Goal: Transaction & Acquisition: Purchase product/service

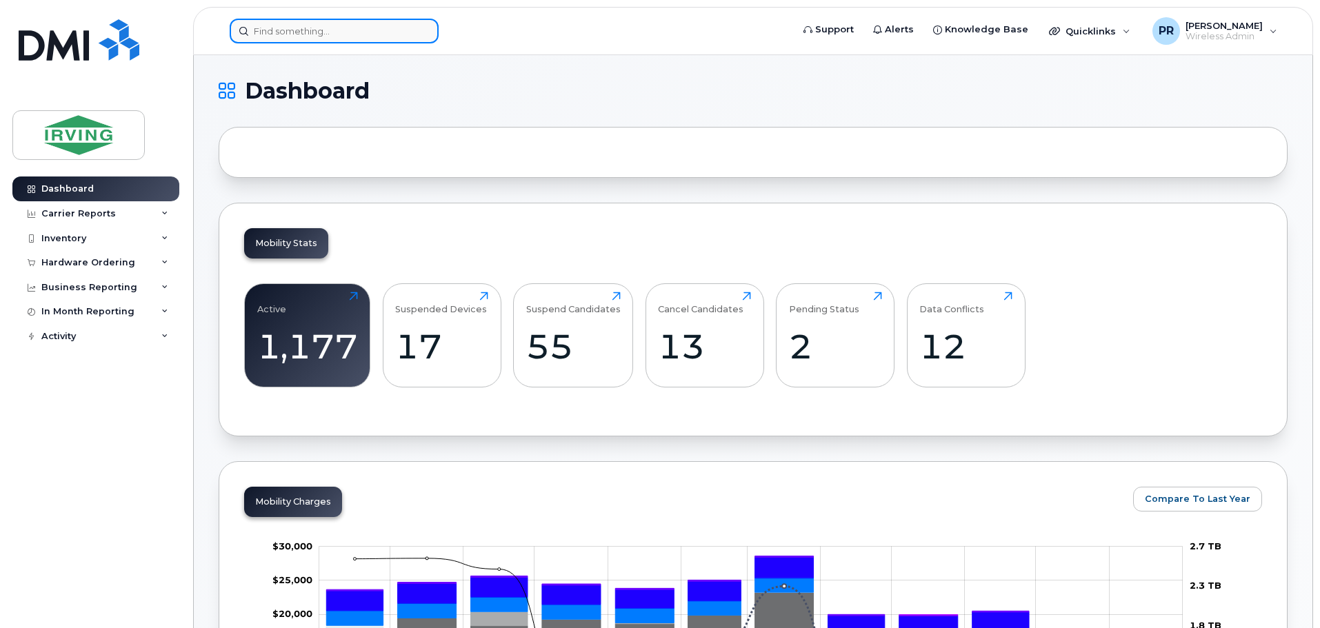
click at [282, 33] on input at bounding box center [334, 31] width 209 height 25
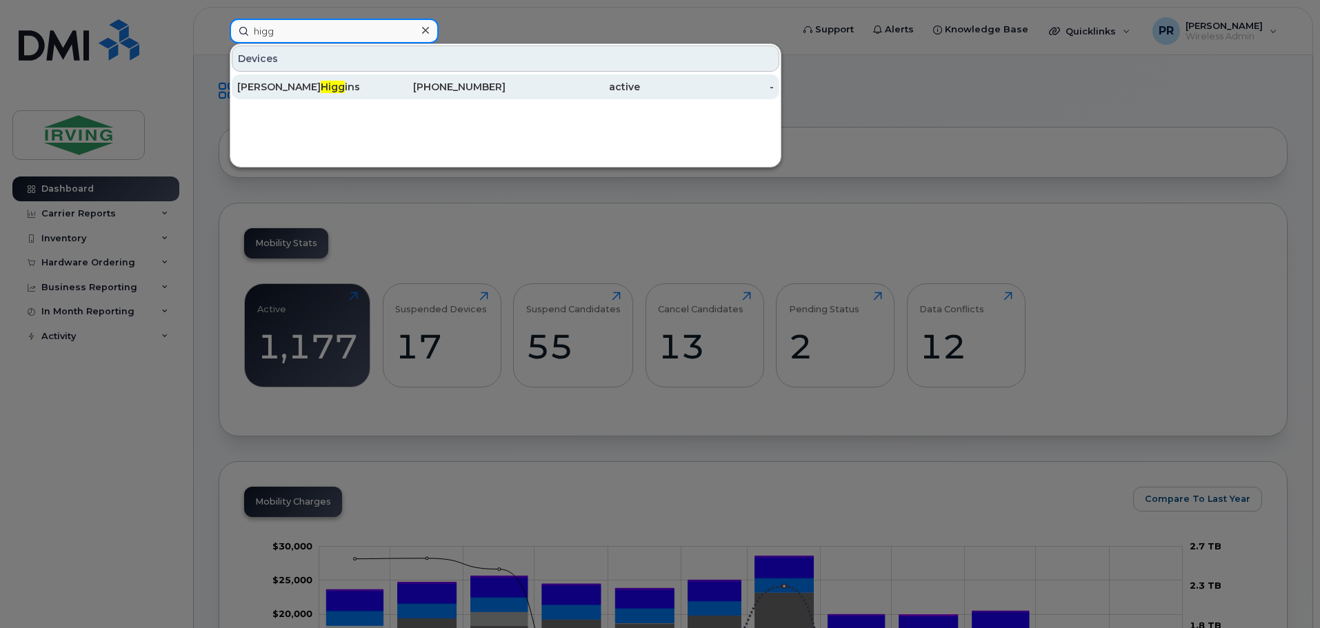
type input "higg"
click at [321, 86] on span "Higg" at bounding box center [333, 87] width 24 height 12
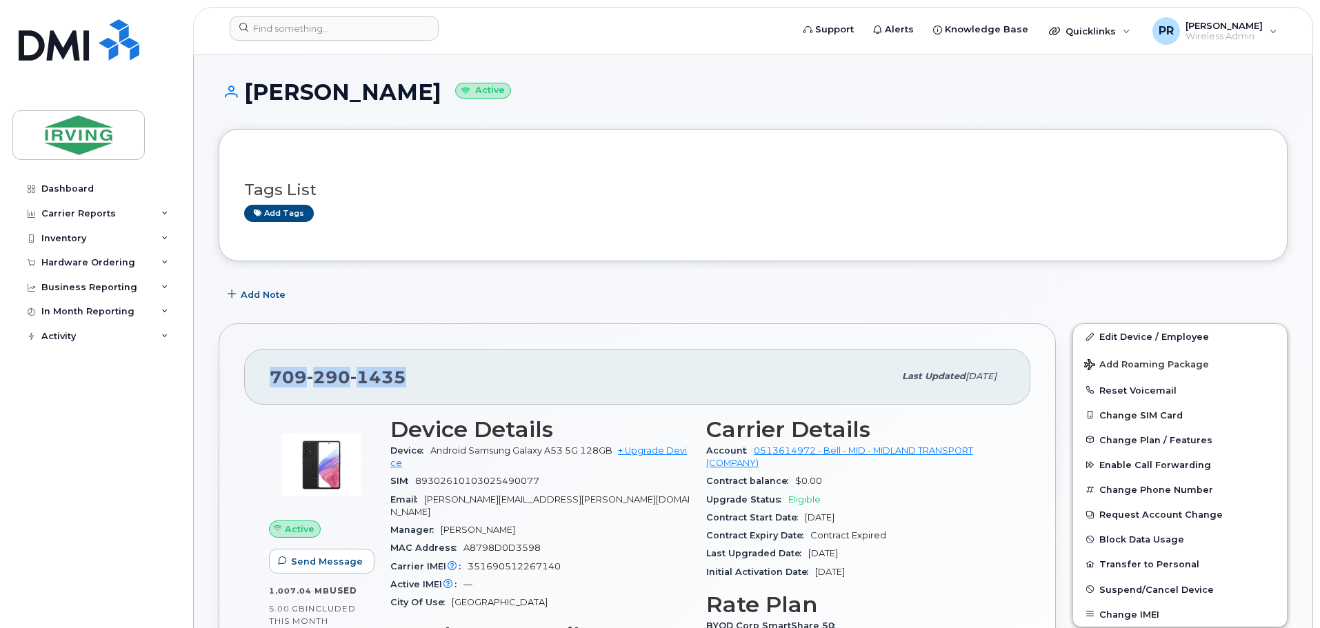
drag, startPoint x: 416, startPoint y: 370, endPoint x: 236, endPoint y: 389, distance: 181.0
copy span "709 290 1435"
click at [648, 446] on link "+ Upgrade Device" at bounding box center [538, 457] width 297 height 23
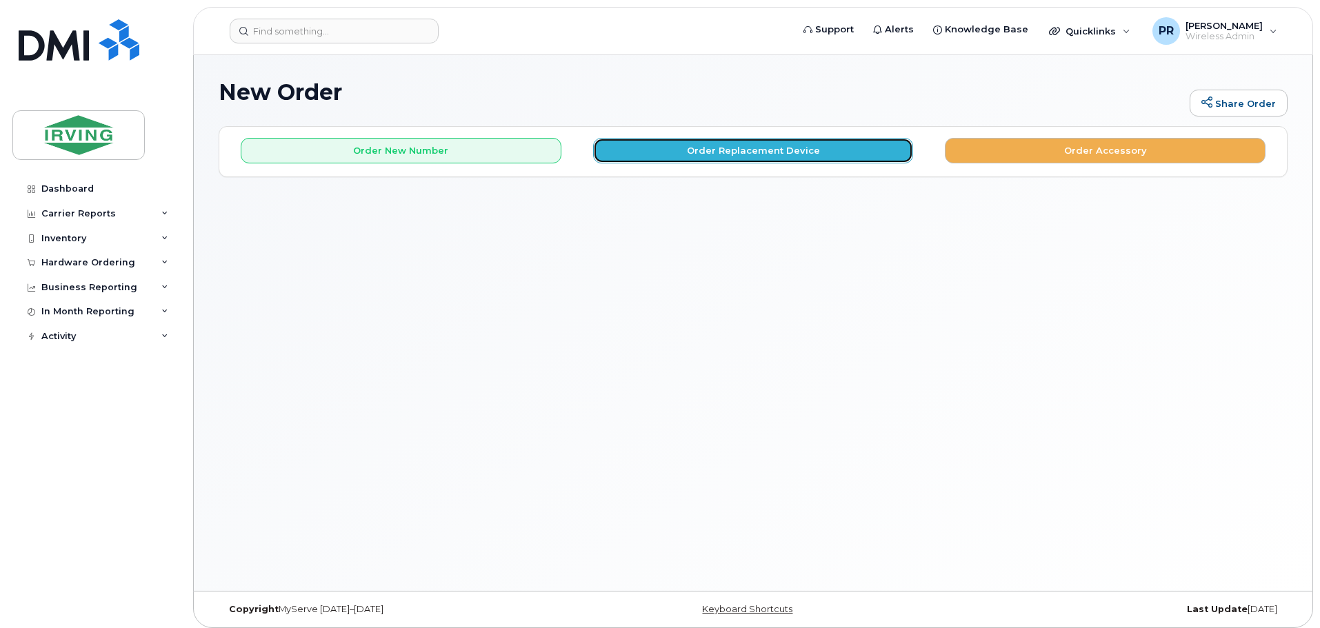
click at [680, 154] on button "Order Replacement Device" at bounding box center [753, 151] width 321 height 26
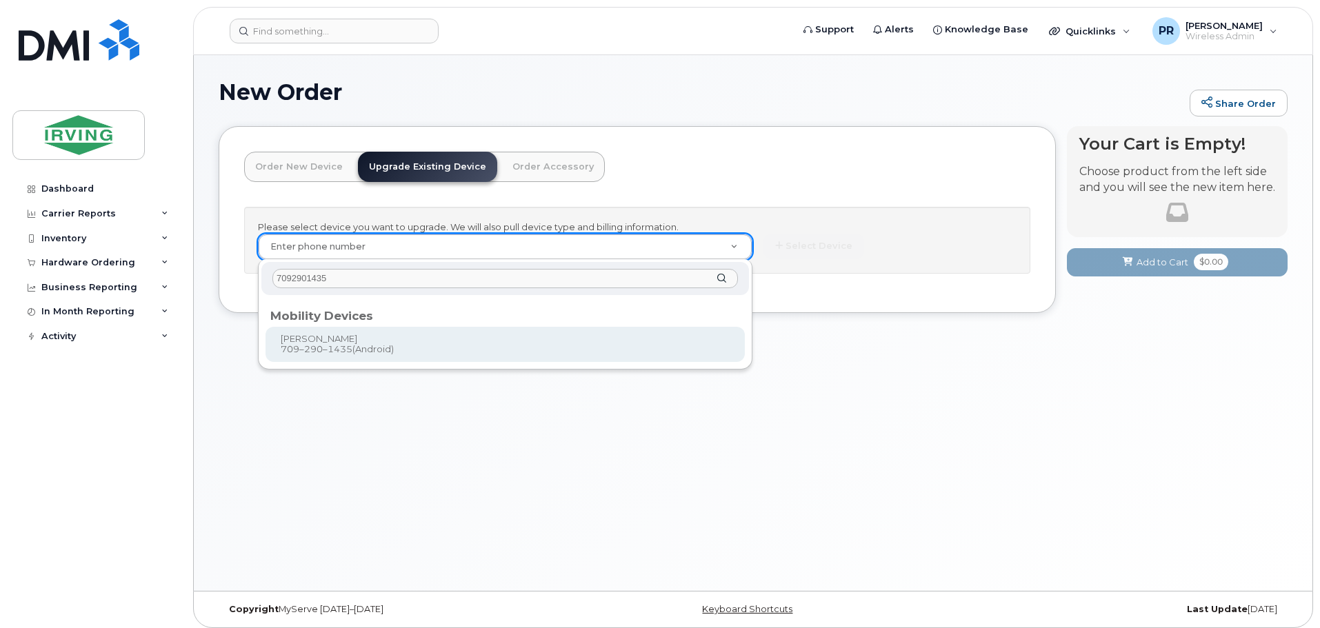
type input "7092901435"
type input "704236"
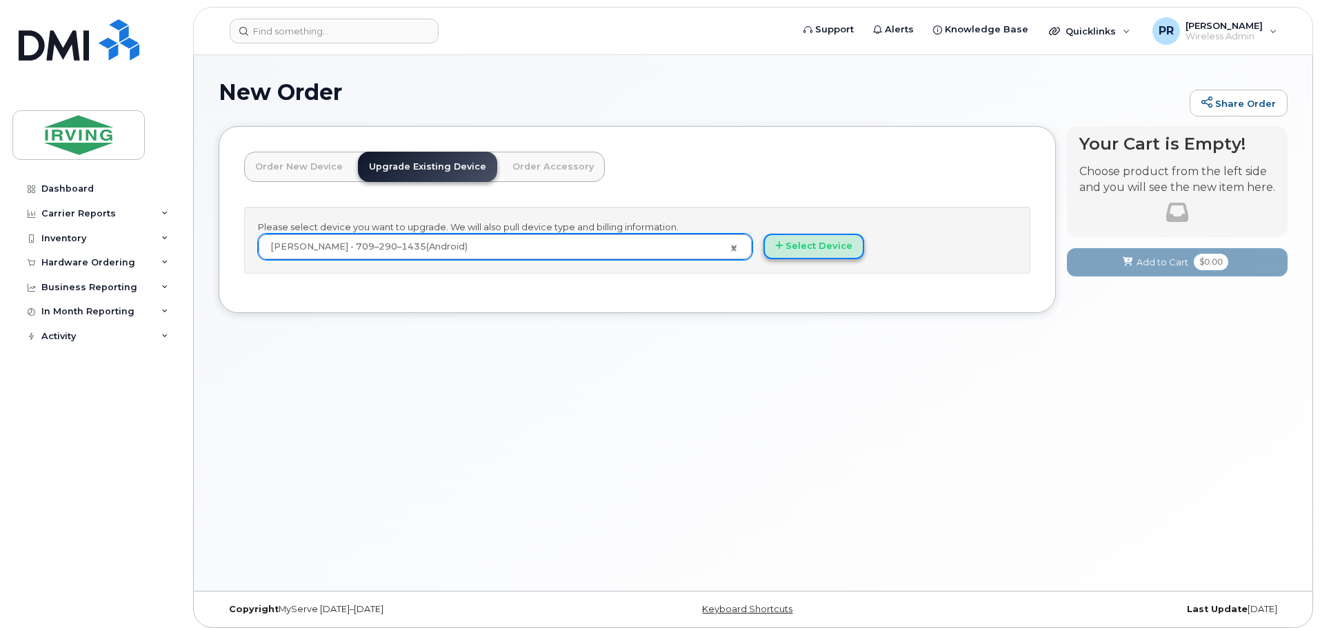
click at [809, 245] on button "Select Device" at bounding box center [814, 247] width 101 height 26
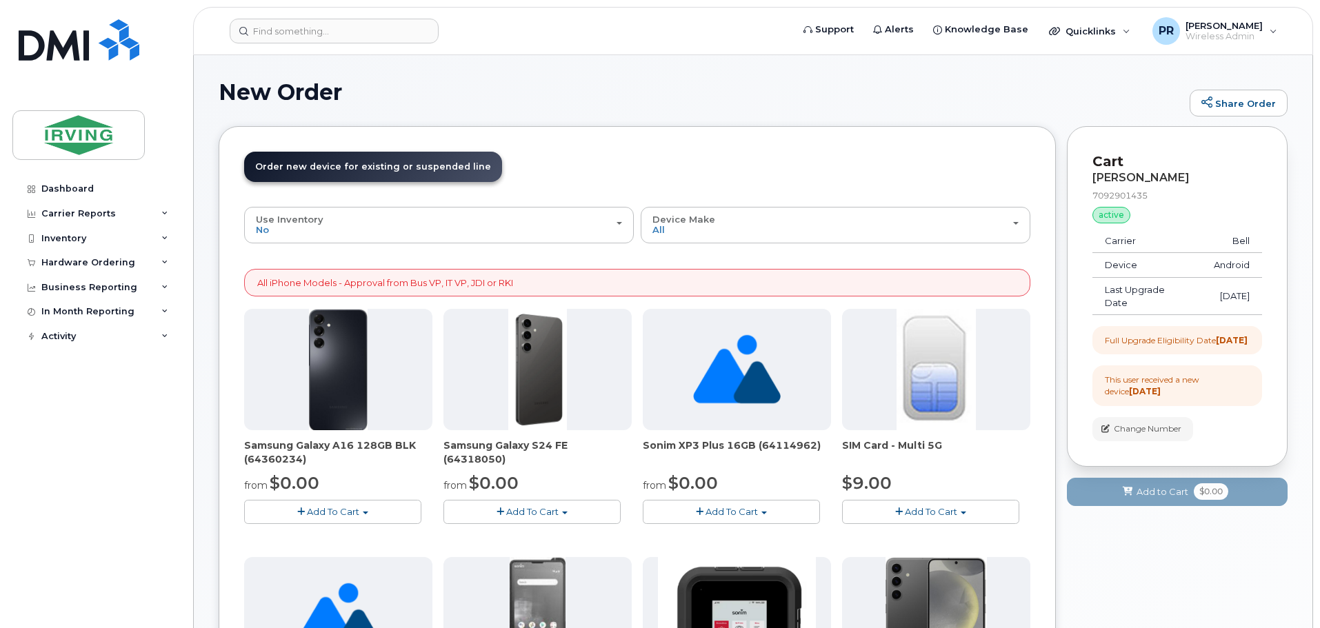
click at [532, 510] on span "Add To Cart" at bounding box center [532, 511] width 52 height 11
click at [539, 535] on link "$0.00 - 3 year term - voice & data plan (128GB)" at bounding box center [566, 537] width 239 height 17
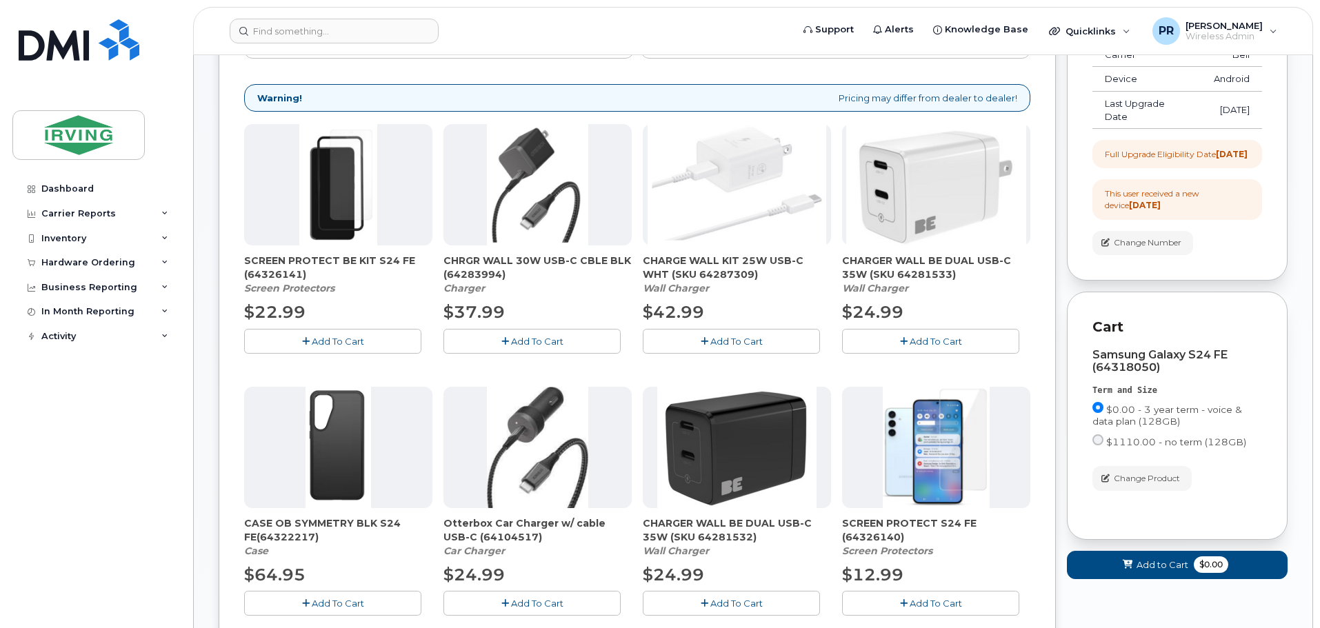
scroll to position [207, 0]
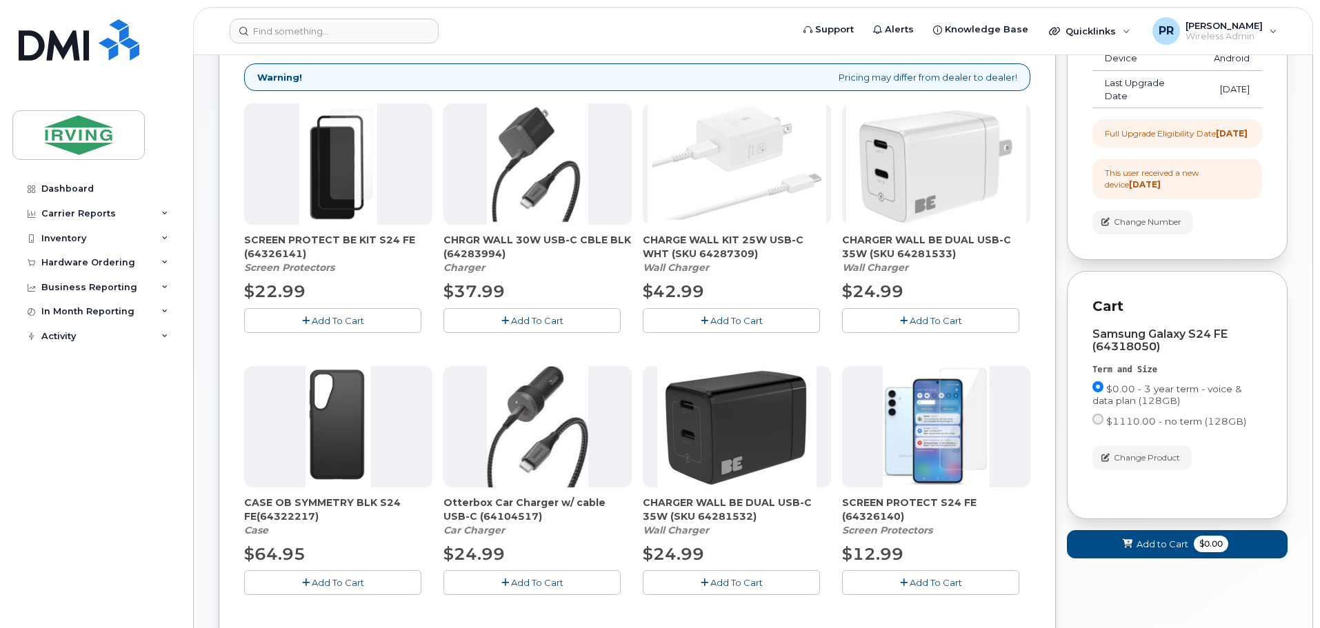
click at [333, 580] on span "Add To Cart" at bounding box center [338, 582] width 52 height 11
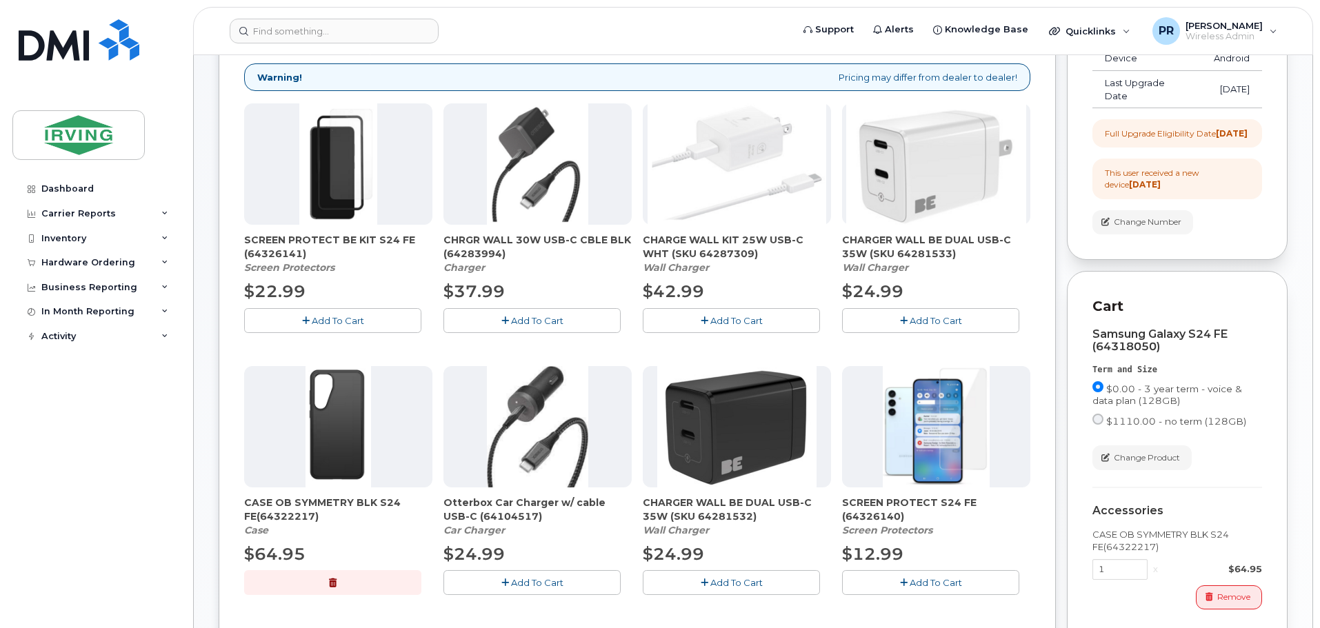
click at [527, 319] on span "Add To Cart" at bounding box center [537, 320] width 52 height 11
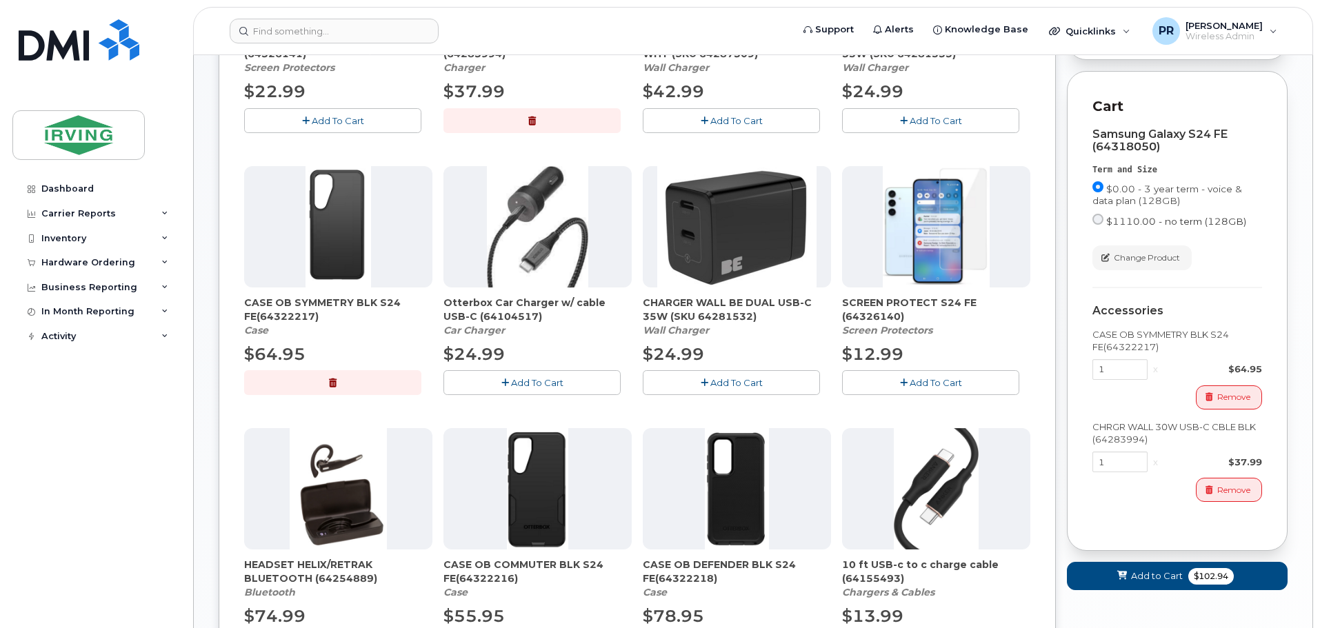
scroll to position [414, 0]
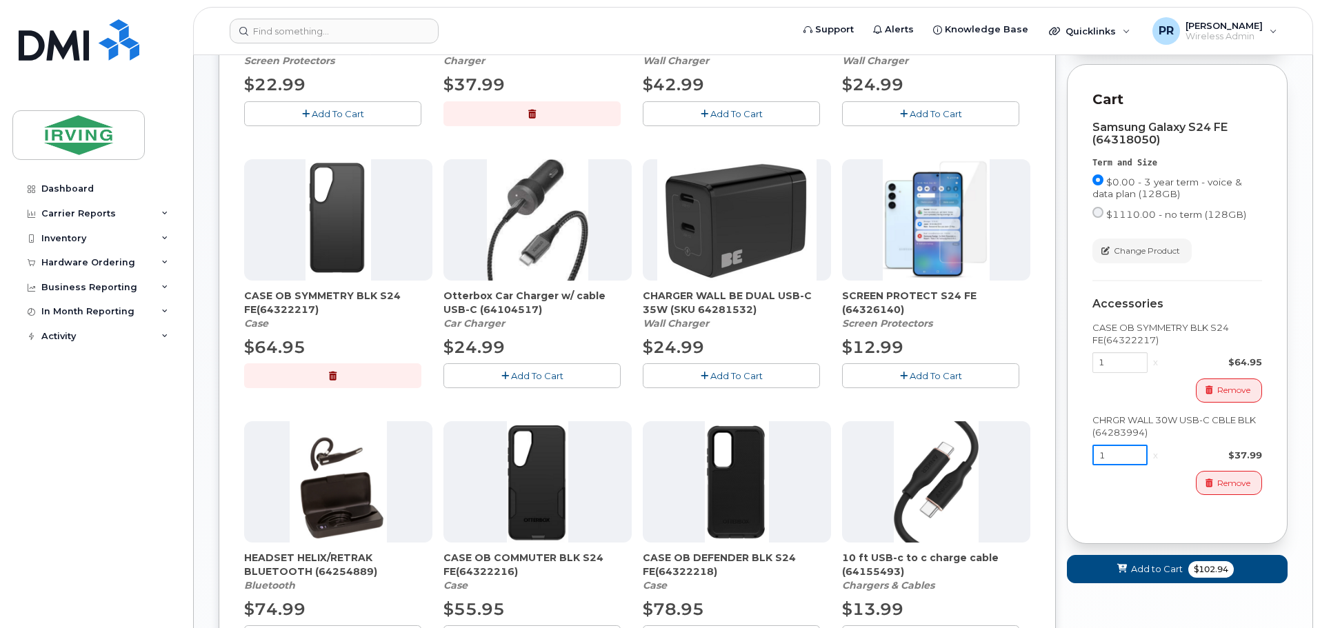
click at [1083, 477] on div "Cart Samsung Galaxy S24 FE (64318050) Term and Size $0.00 - 3 year term - voice…" at bounding box center [1177, 304] width 221 height 480
type input "3"
click at [1176, 576] on span "Add to Cart" at bounding box center [1157, 569] width 52 height 13
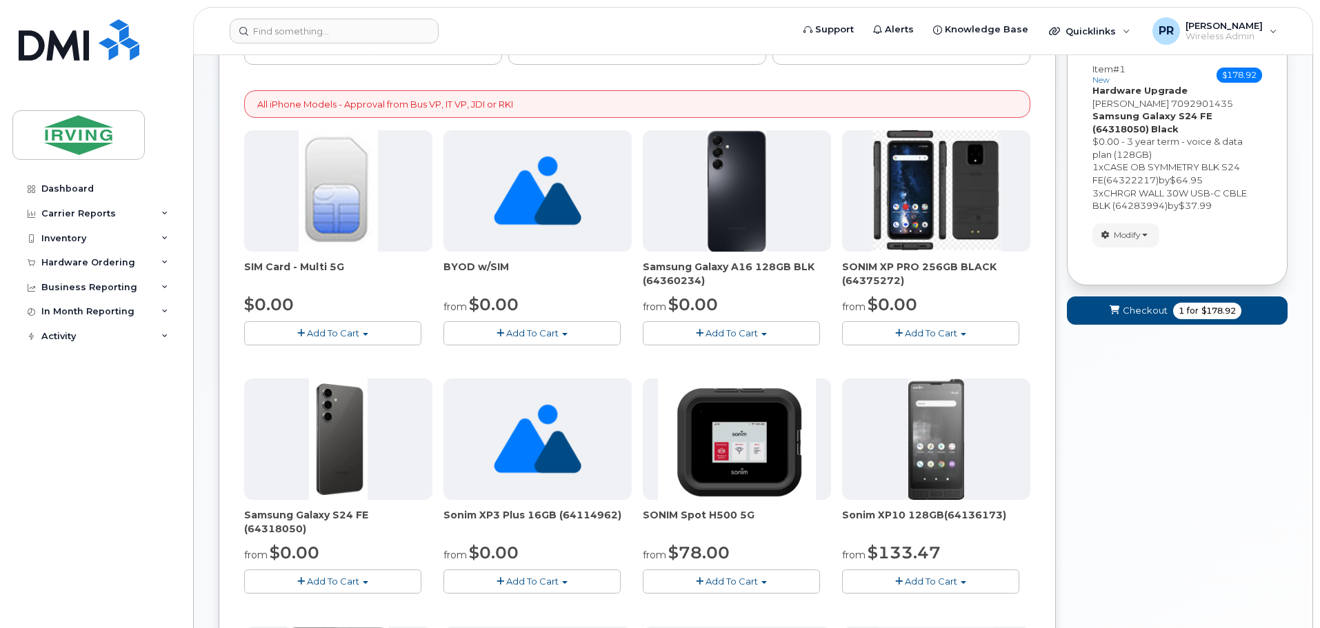
scroll to position [0, 0]
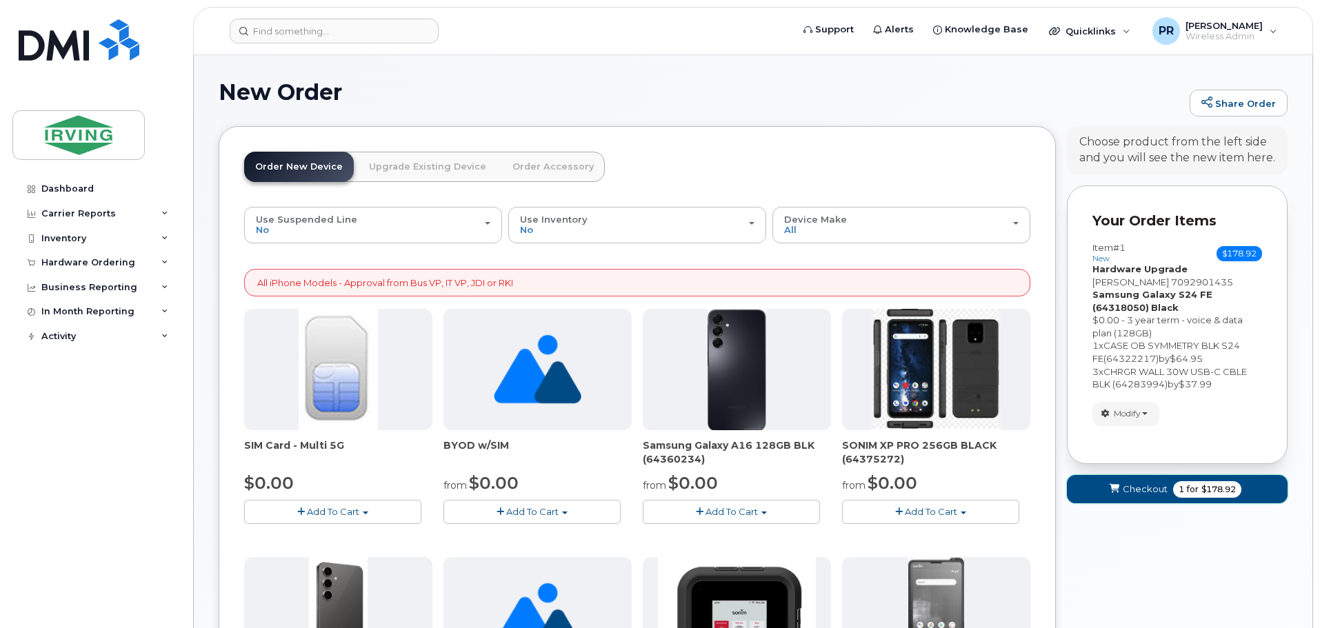
click at [1153, 491] on span "Checkout" at bounding box center [1145, 489] width 45 height 13
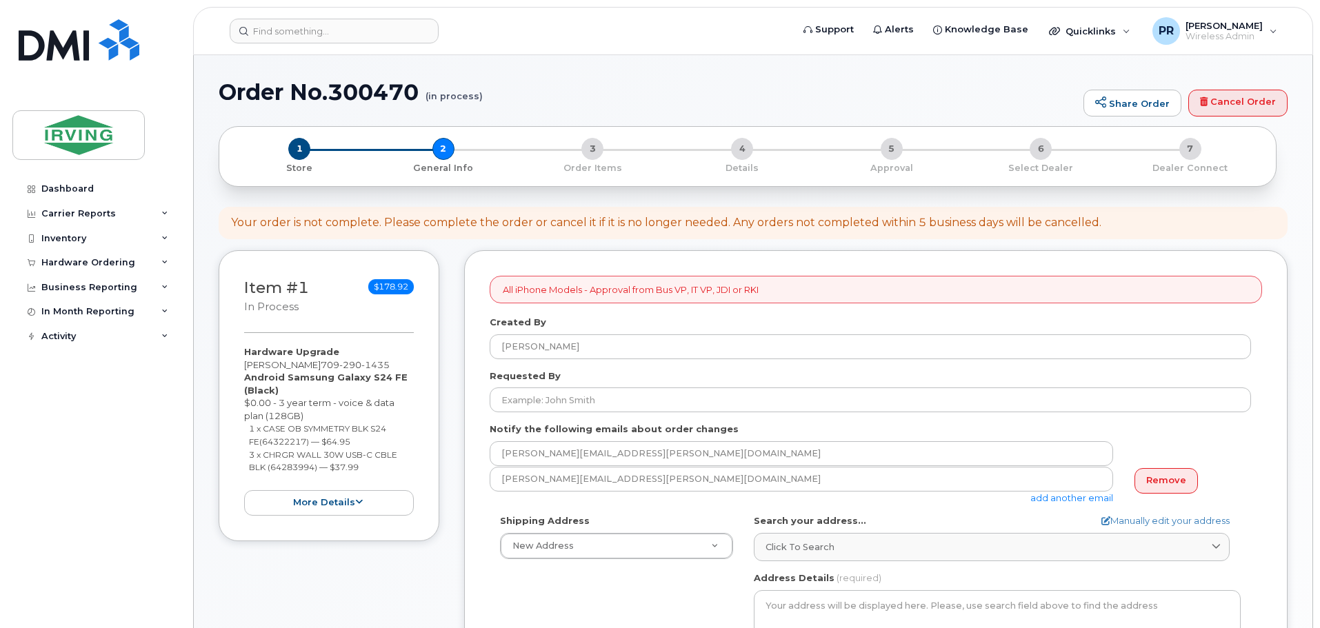
select select
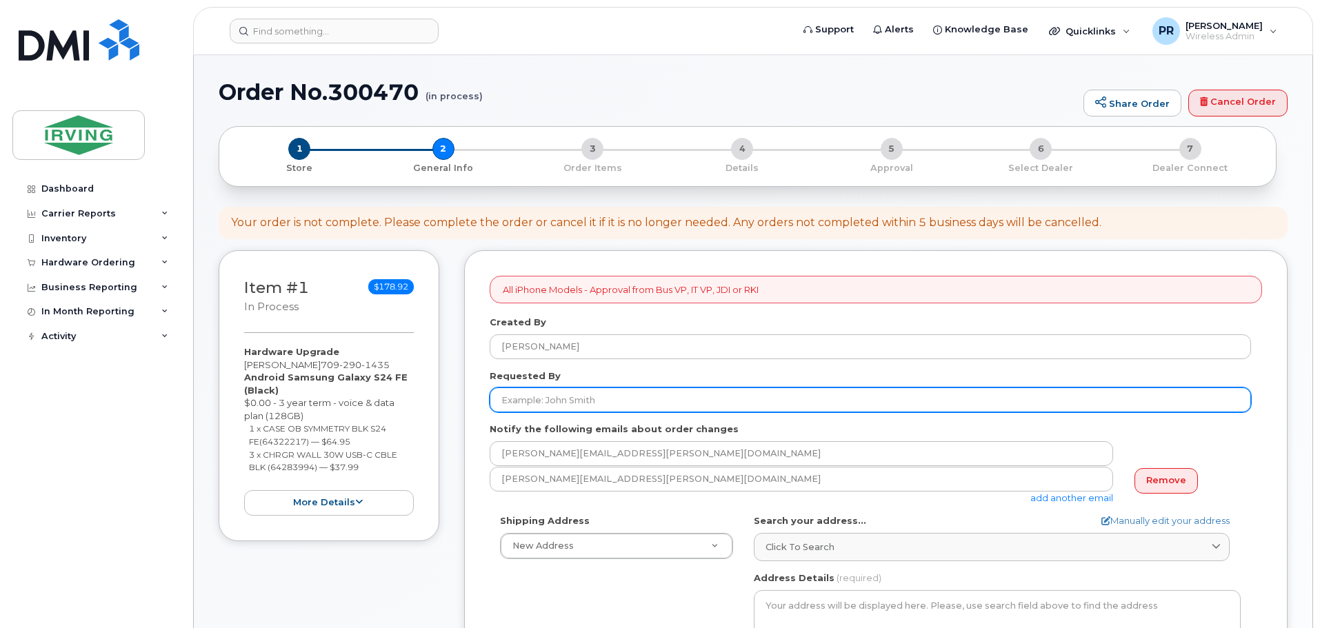
click at [542, 400] on input "Requested By" at bounding box center [871, 400] width 762 height 25
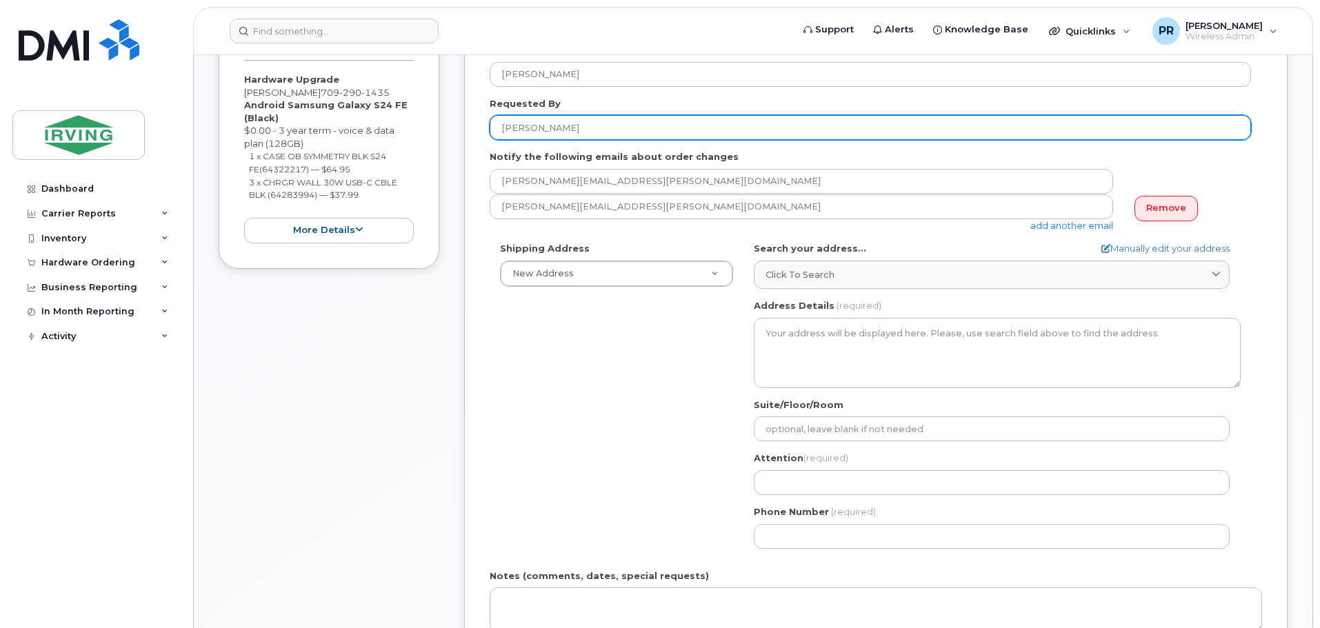
scroll to position [276, 0]
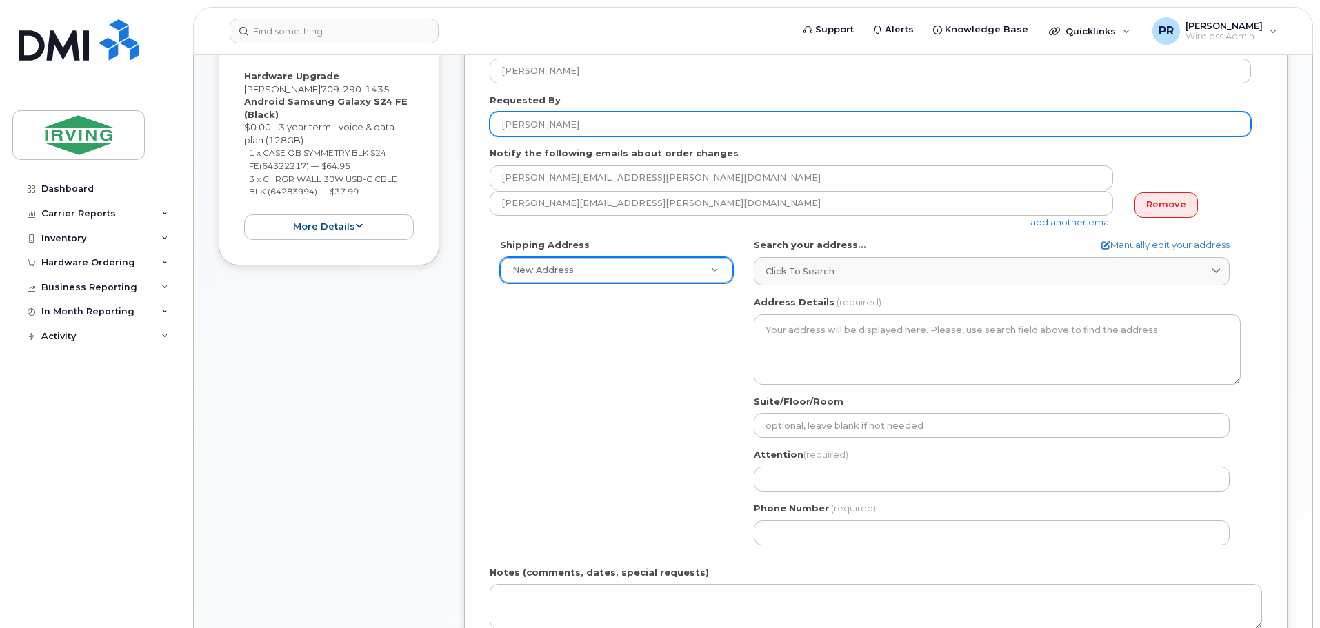
type input "[PERSON_NAME]"
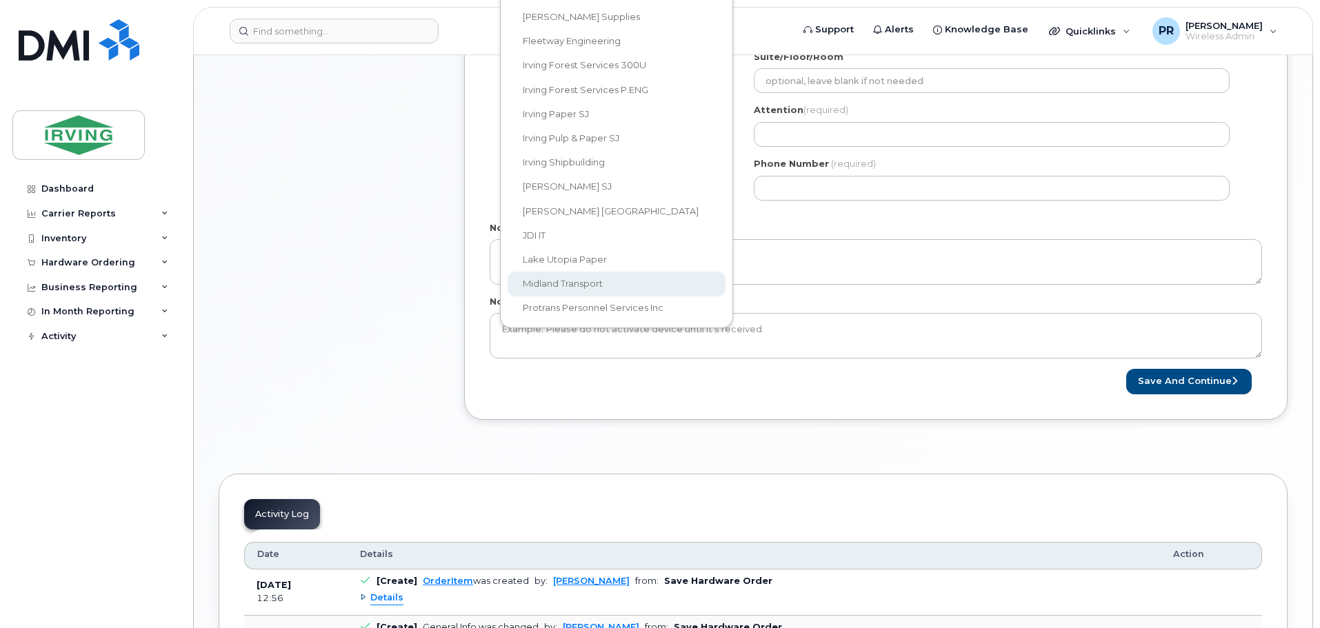
scroll to position [264, 0]
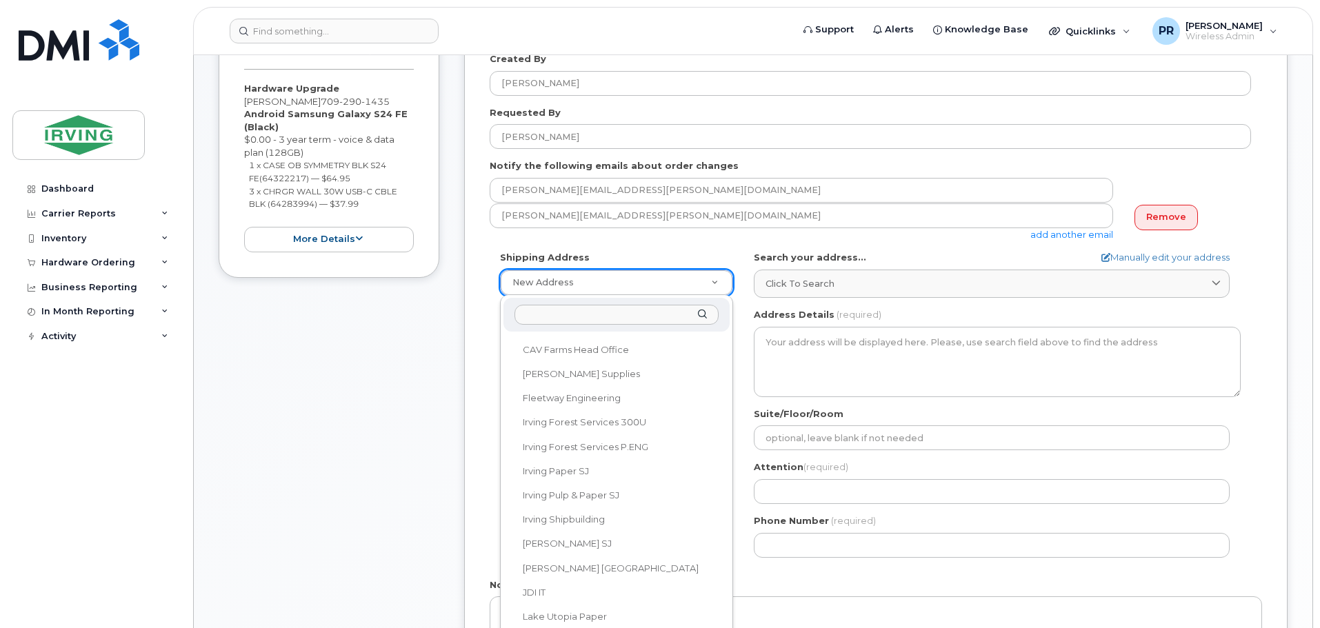
click at [571, 289] on body "Support Alerts Knowledge Base Quicklinks Suspend / Cancel Device Change SIM Car…" at bounding box center [660, 460] width 1320 height 1448
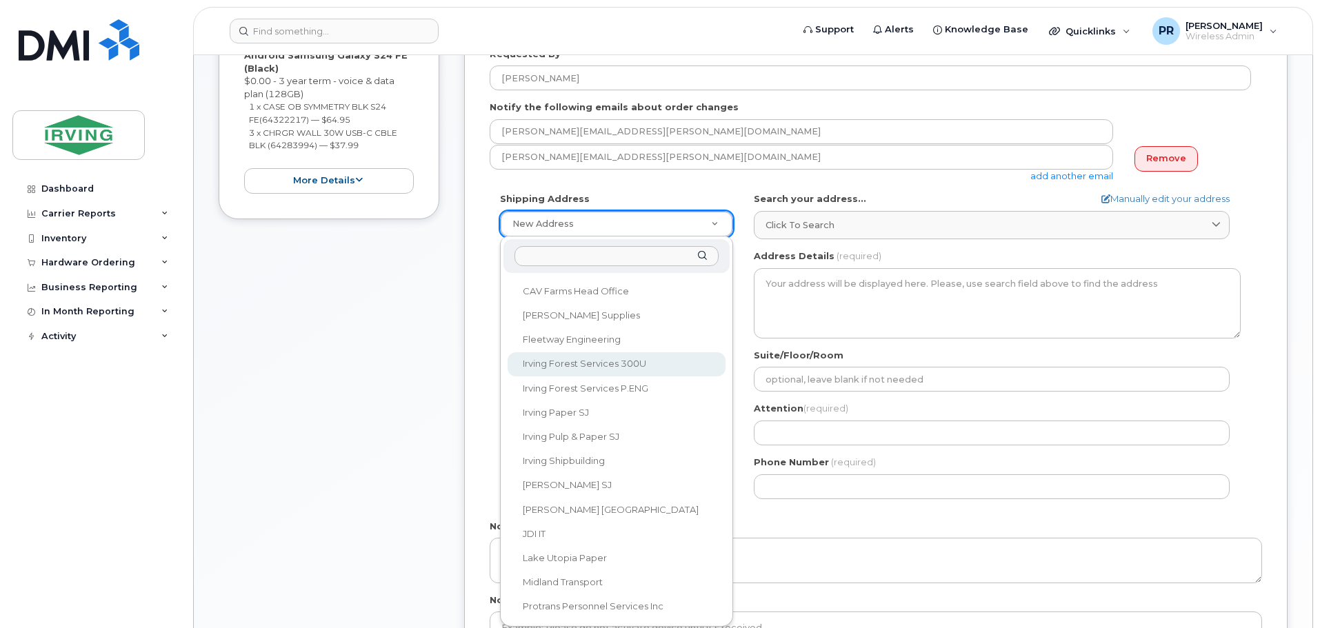
scroll to position [402, 0]
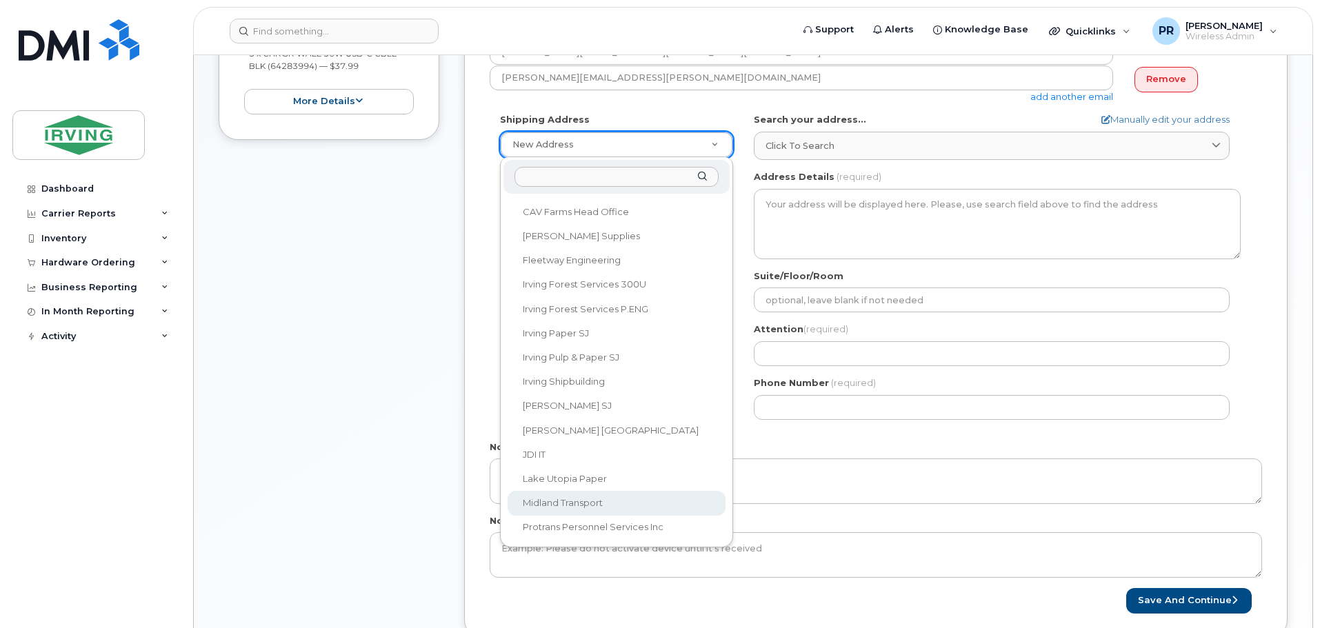
select select
type textarea "100 Prom Midland DIEPPE NB E1A 6X4 CANADA Dieppe New Brunswick E1A 6X4"
type input "[PERSON_NAME]"
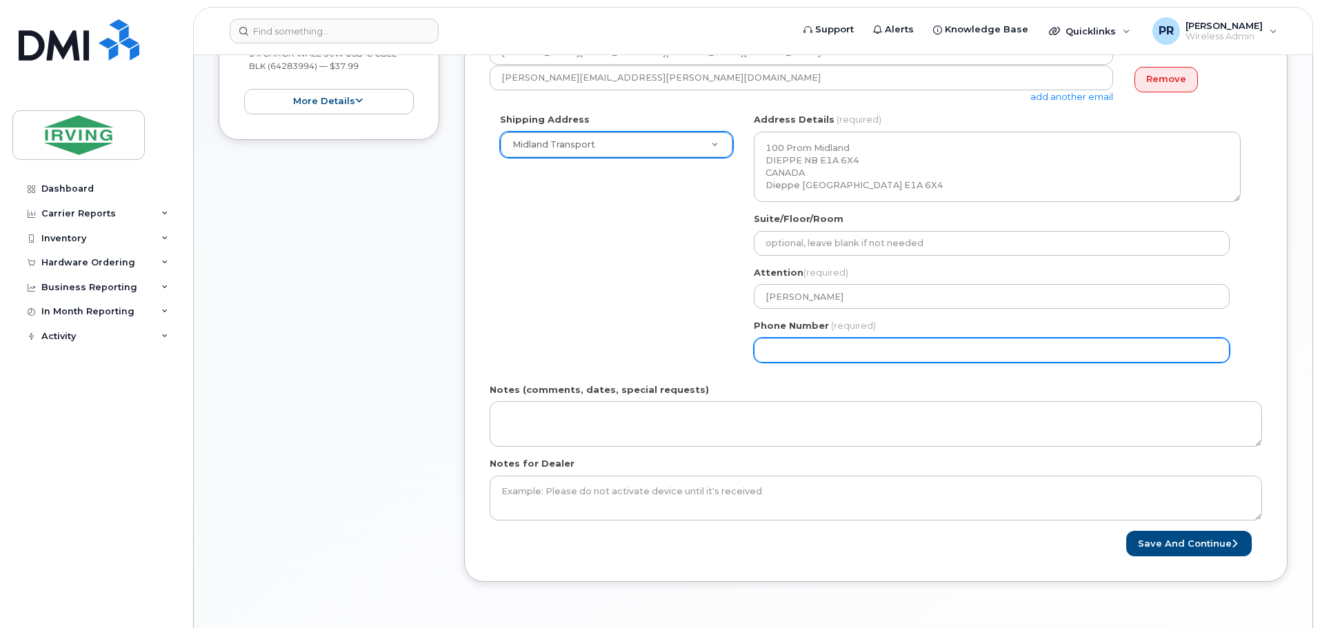
click at [806, 349] on input "Phone Number" at bounding box center [992, 350] width 476 height 25
select select
type input "506859562"
select select
type input "5068595622"
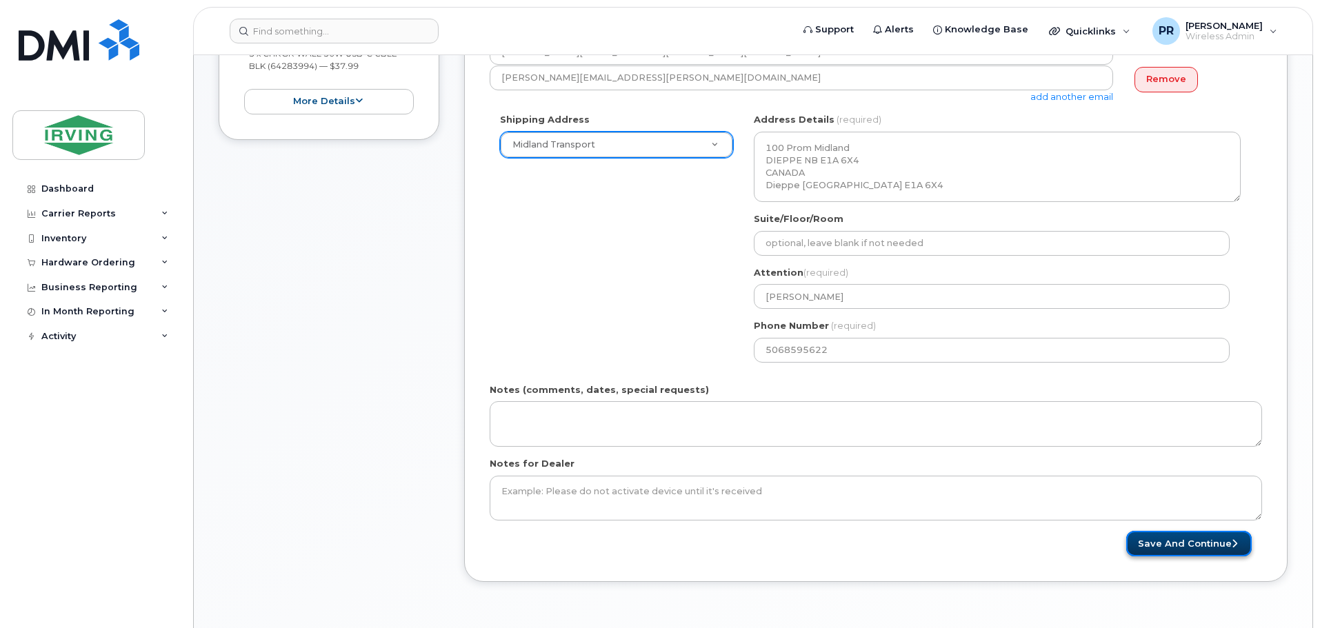
click at [1192, 546] on button "Save and Continue" at bounding box center [1190, 544] width 126 height 26
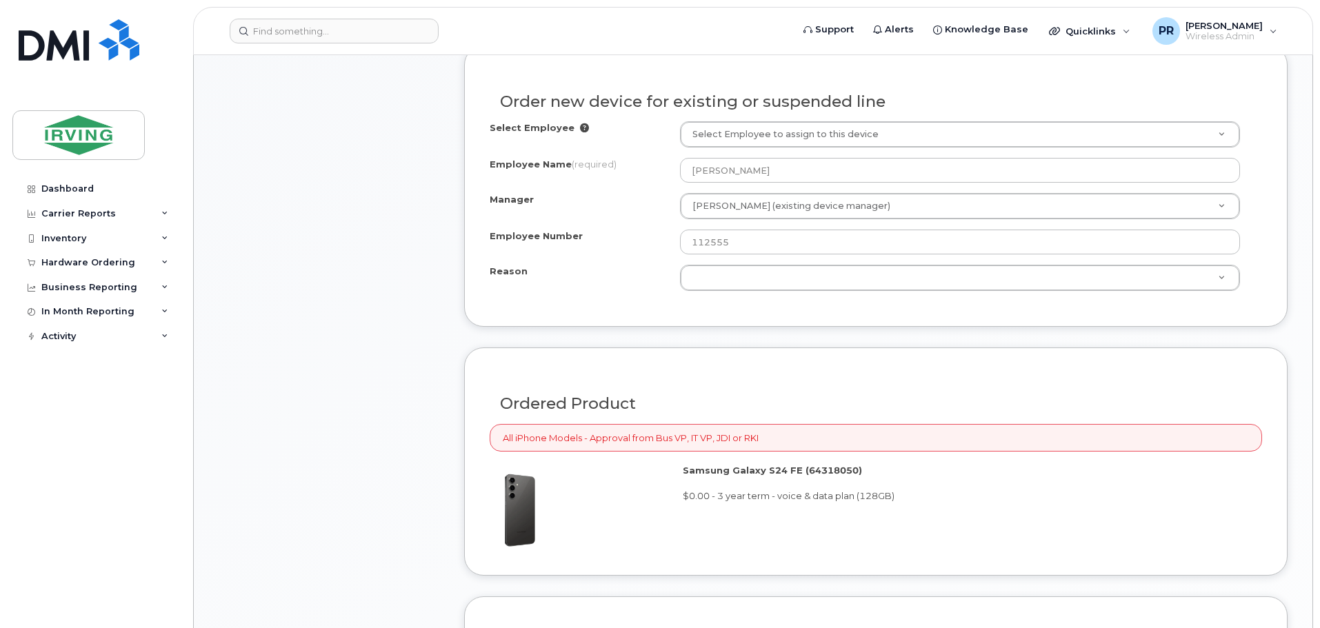
scroll to position [755, 0]
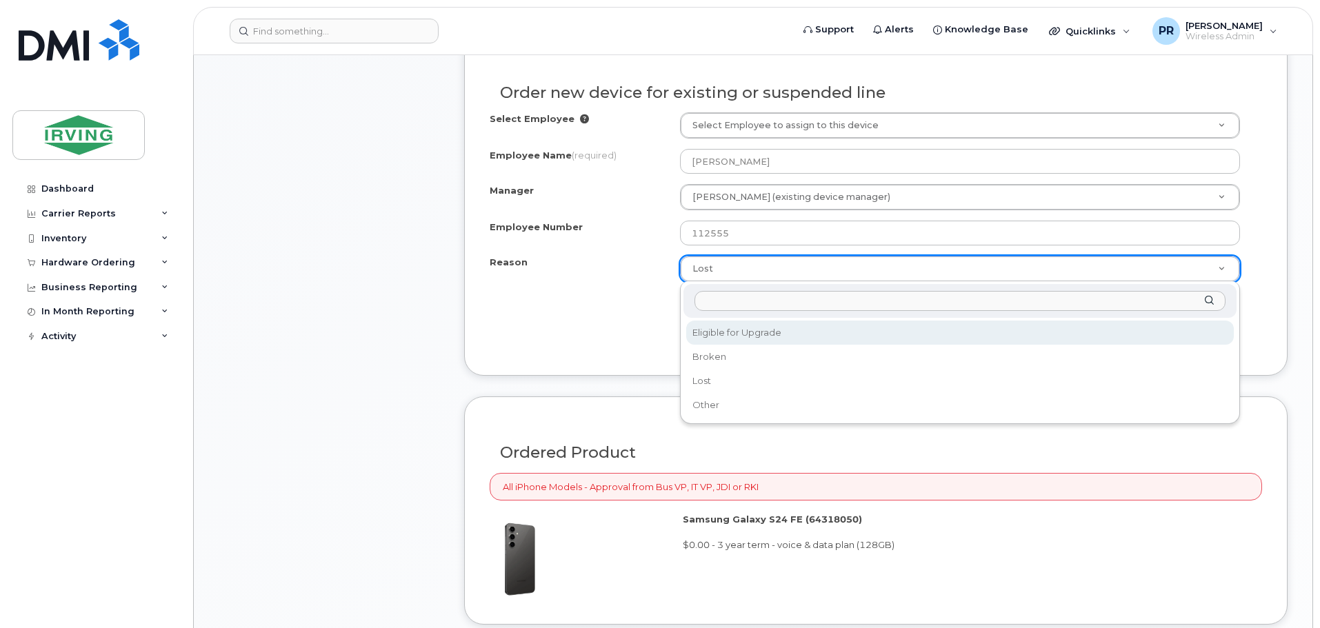
select select "eligible_for_upgrade"
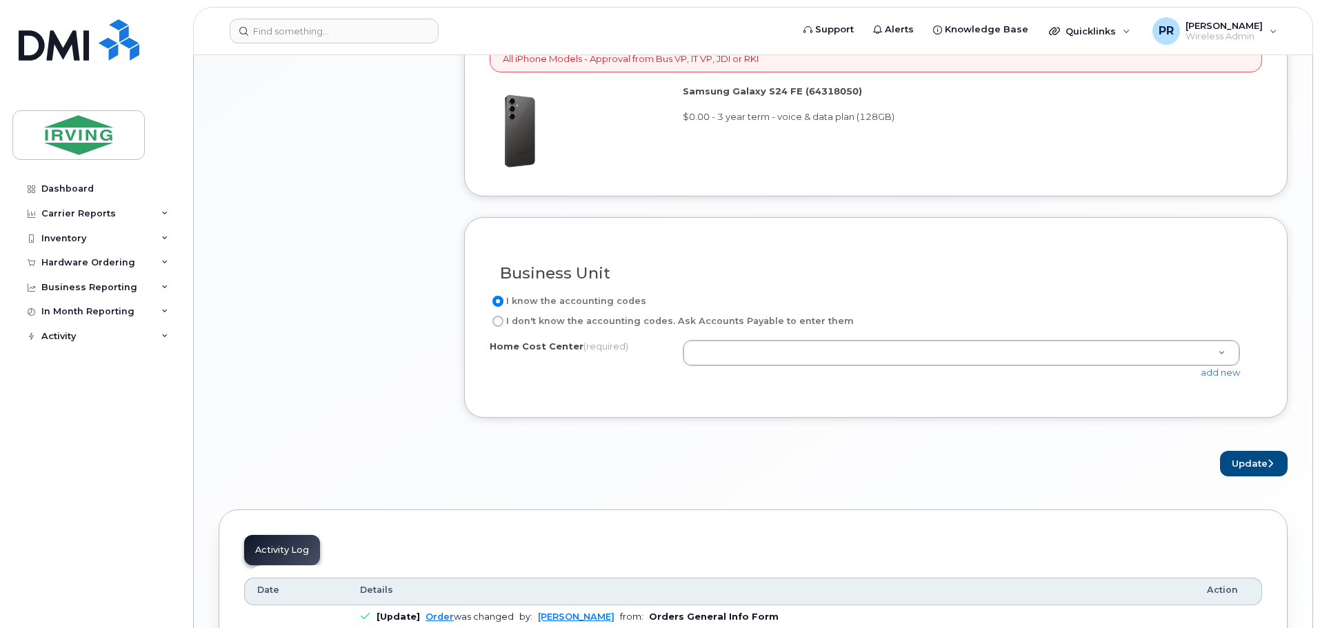
scroll to position [1169, 0]
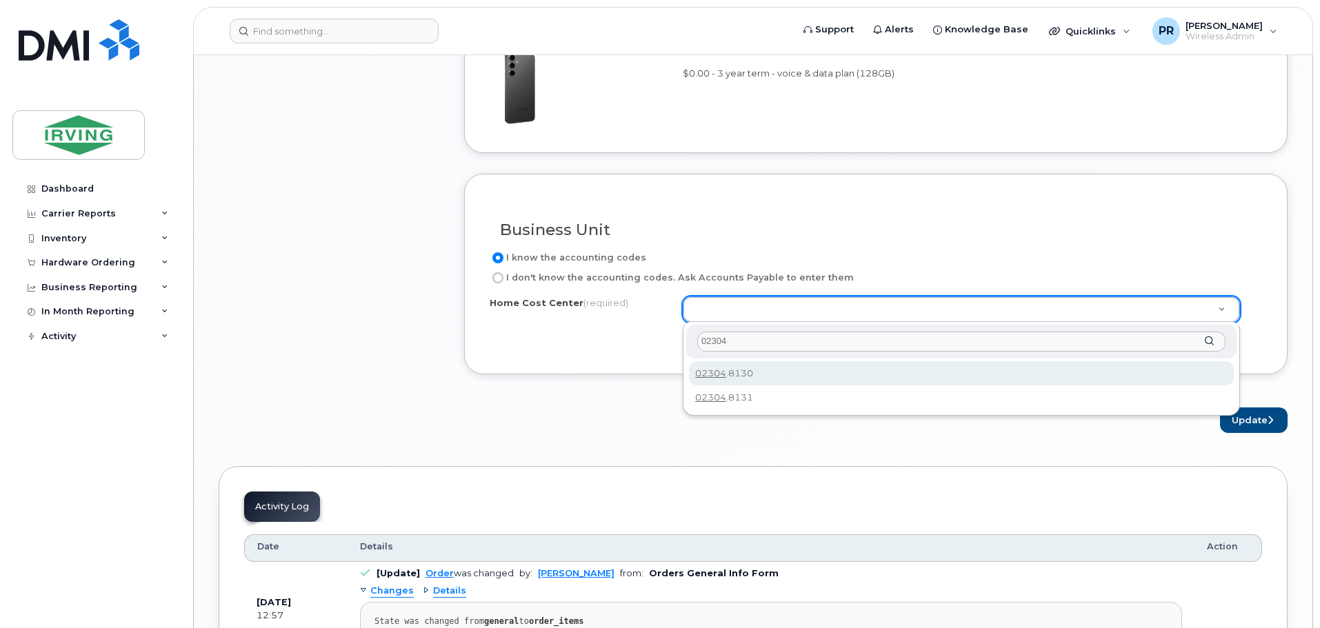
type input "02304"
type input "02304.8130"
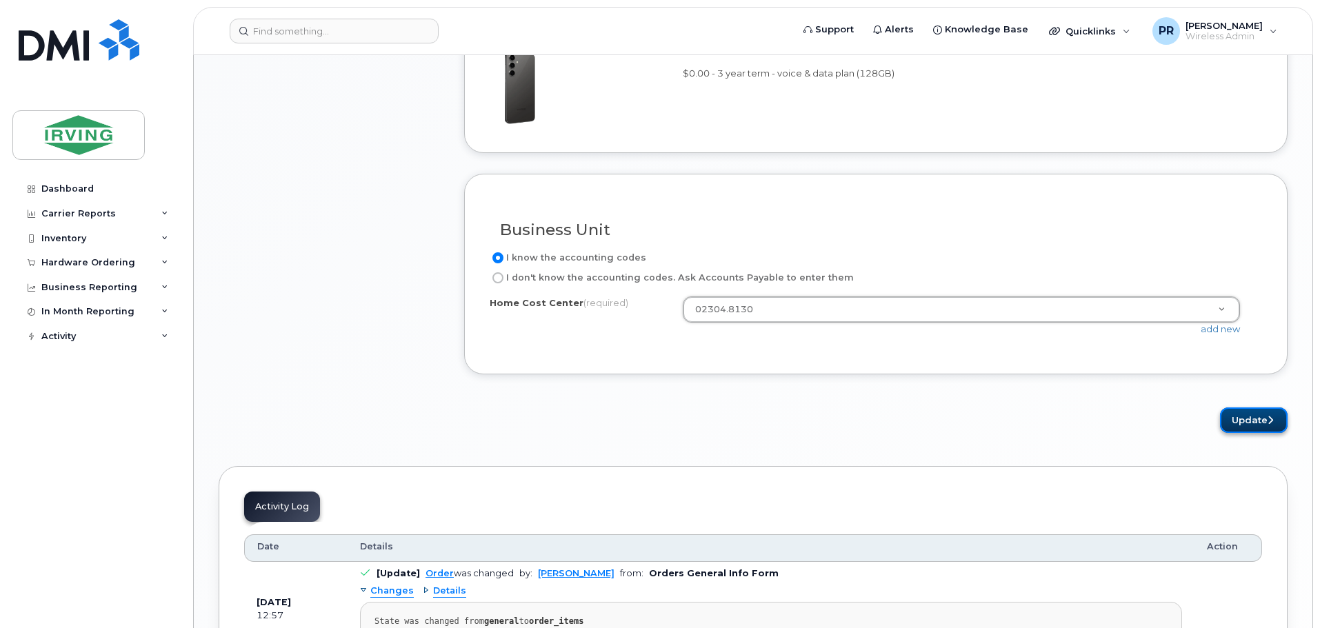
click at [1244, 423] on button "Update" at bounding box center [1254, 421] width 68 height 26
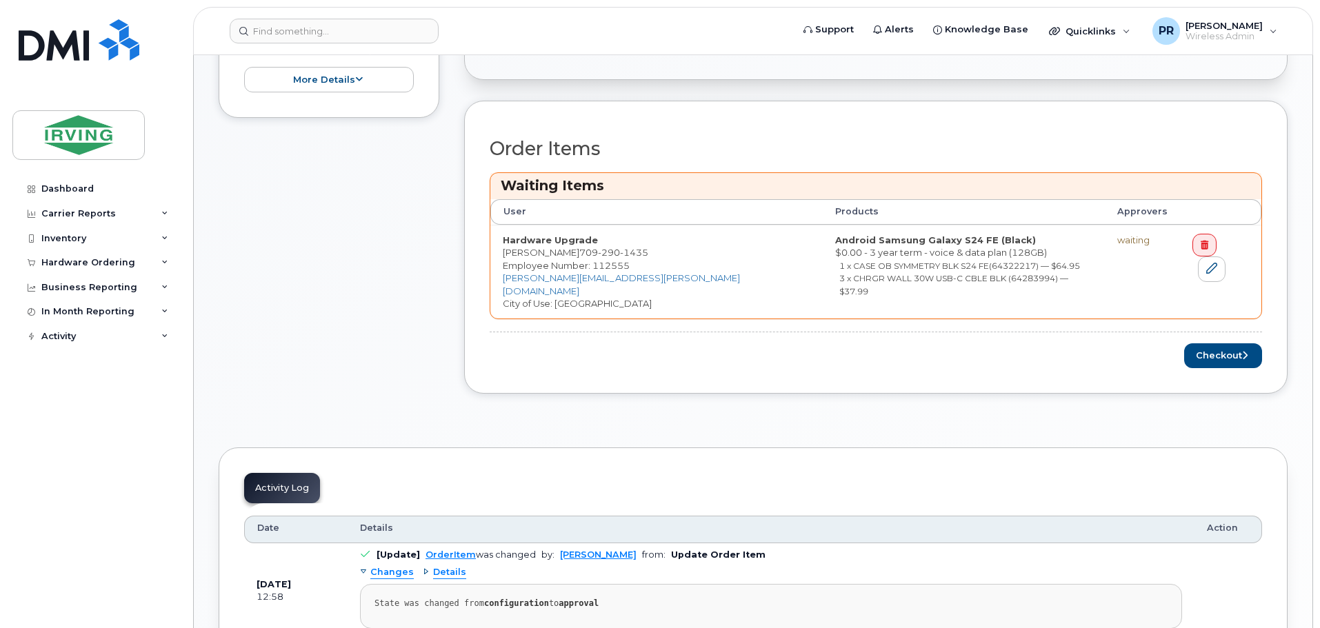
scroll to position [483, 0]
click at [1217, 348] on button "Checkout" at bounding box center [1224, 356] width 78 height 26
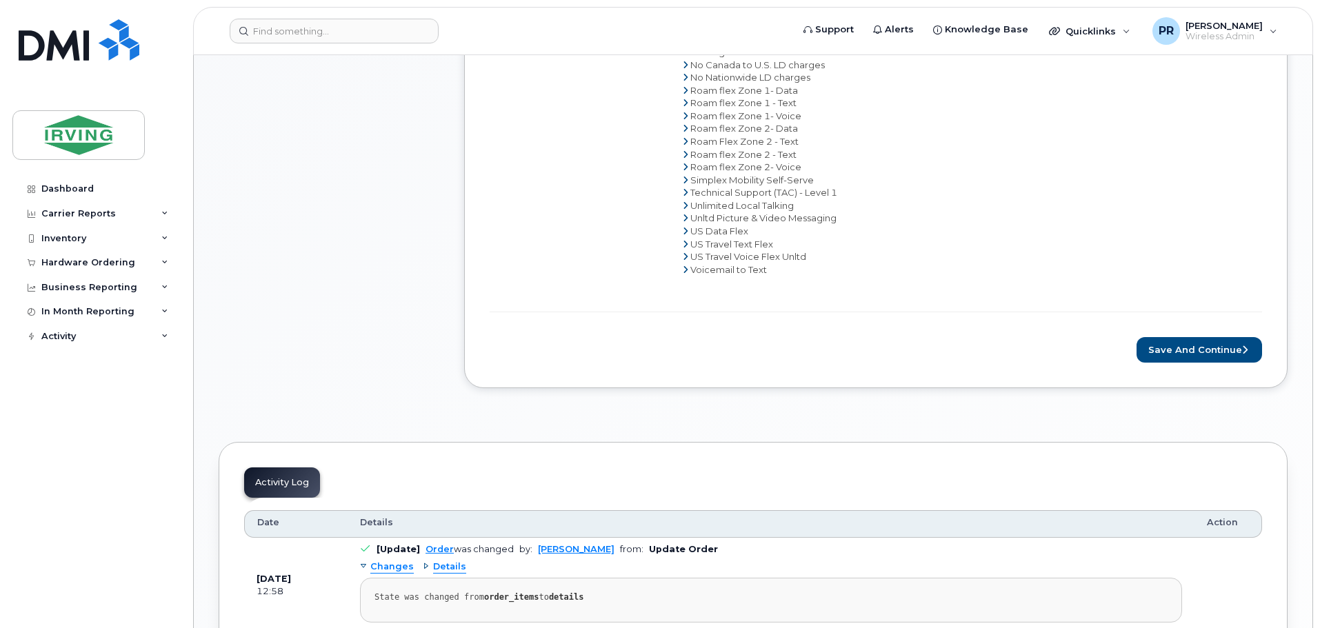
scroll to position [897, 0]
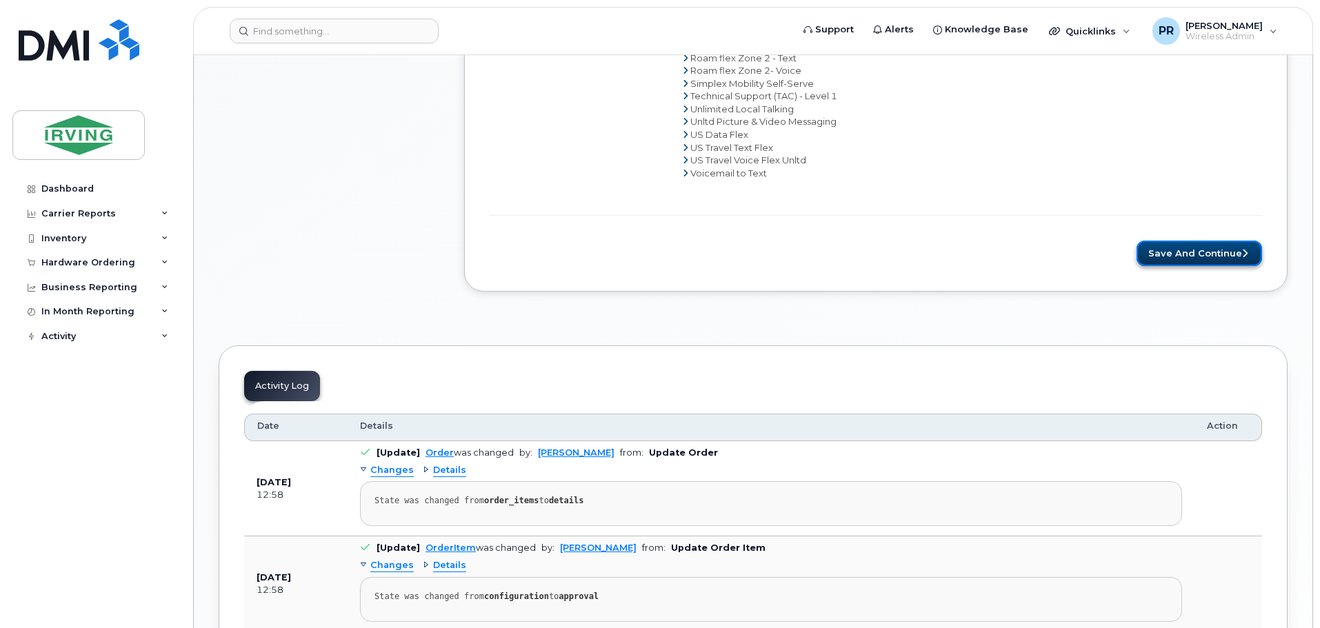
click at [1192, 257] on button "Save and Continue" at bounding box center [1200, 254] width 126 height 26
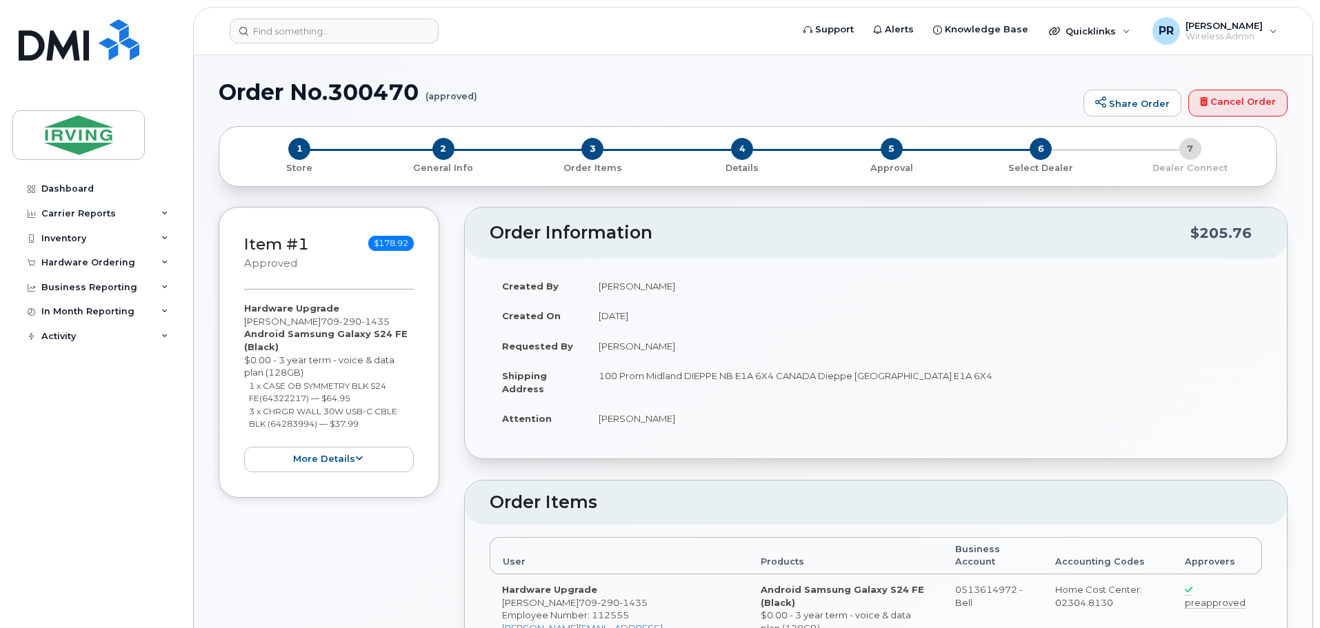
radio input "true"
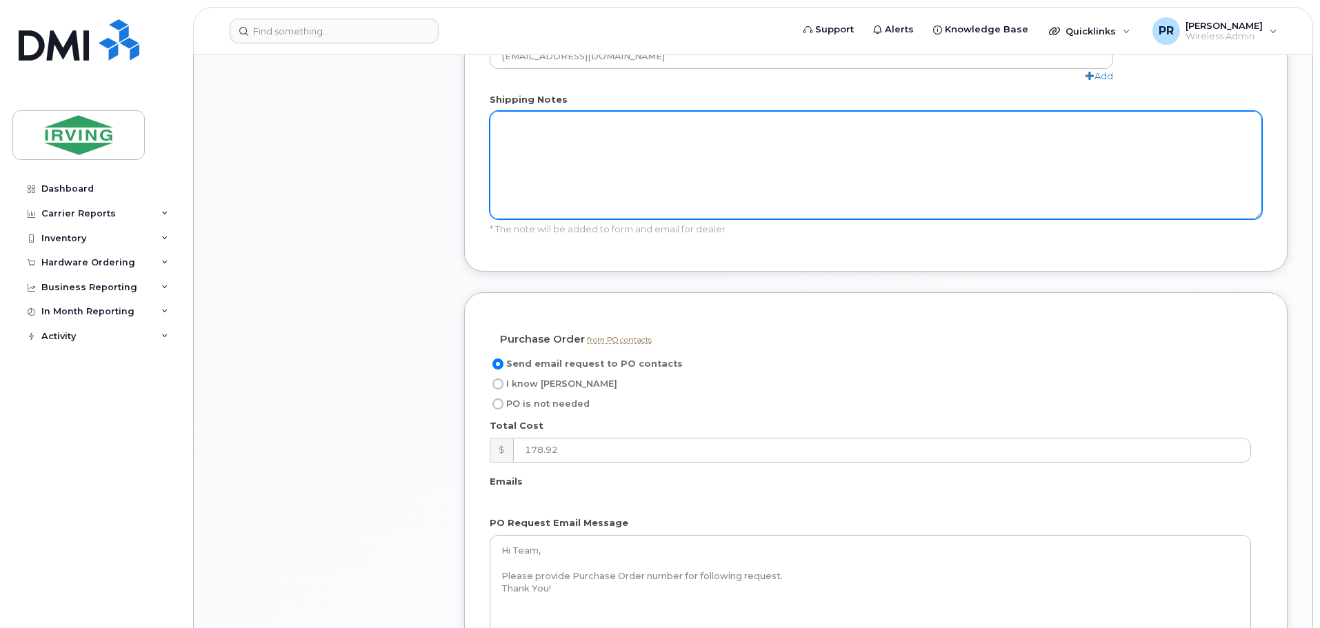
scroll to position [966, 0]
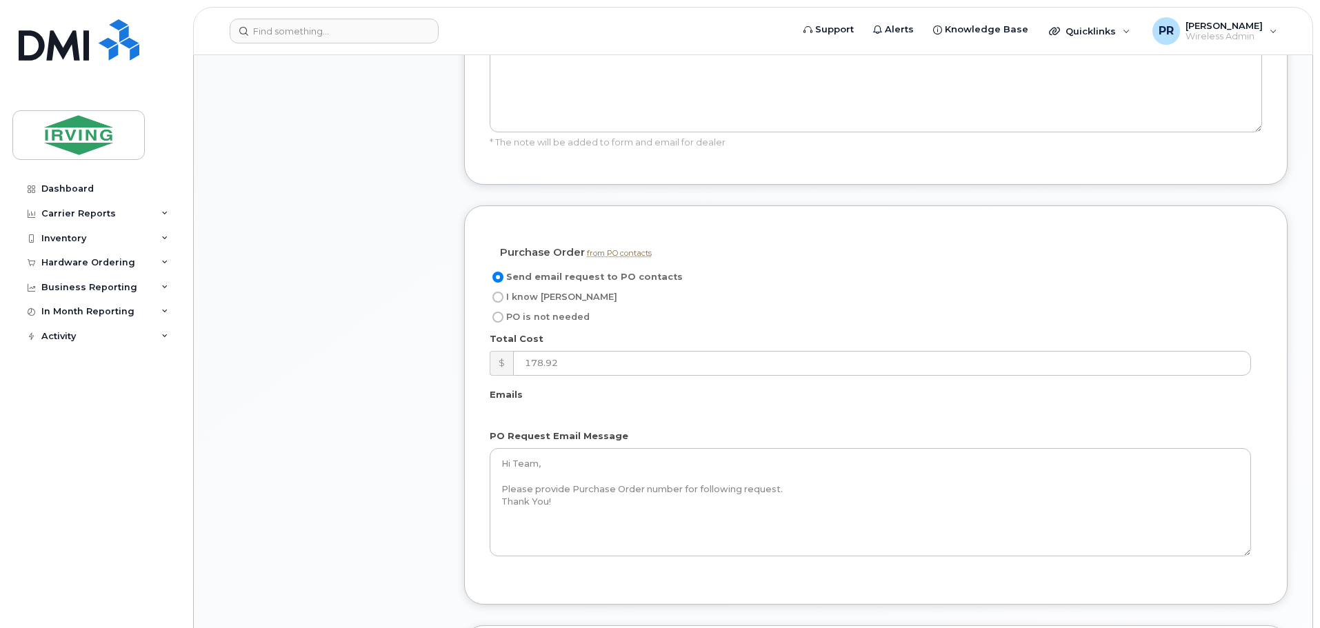
click at [534, 292] on span "I know [PERSON_NAME]" at bounding box center [561, 297] width 111 height 10
click at [504, 292] on input "I know [PERSON_NAME]" at bounding box center [498, 297] width 11 height 11
radio input "true"
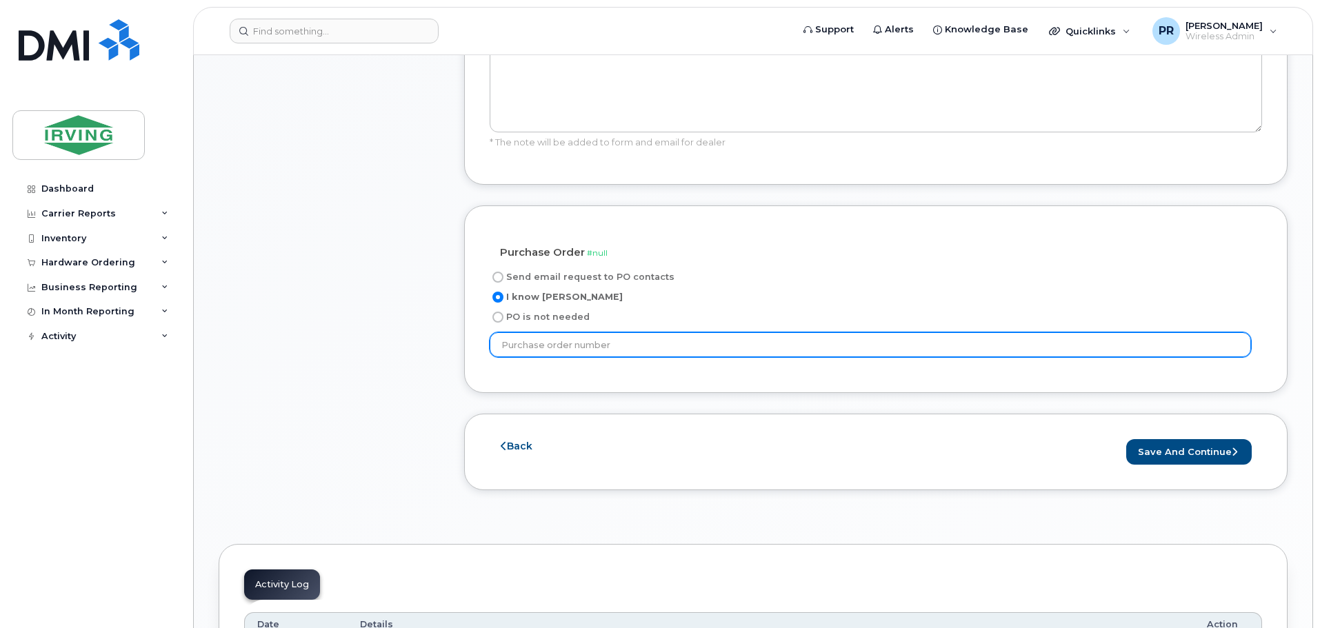
click at [604, 333] on input "text" at bounding box center [871, 345] width 762 height 25
type input "64445"
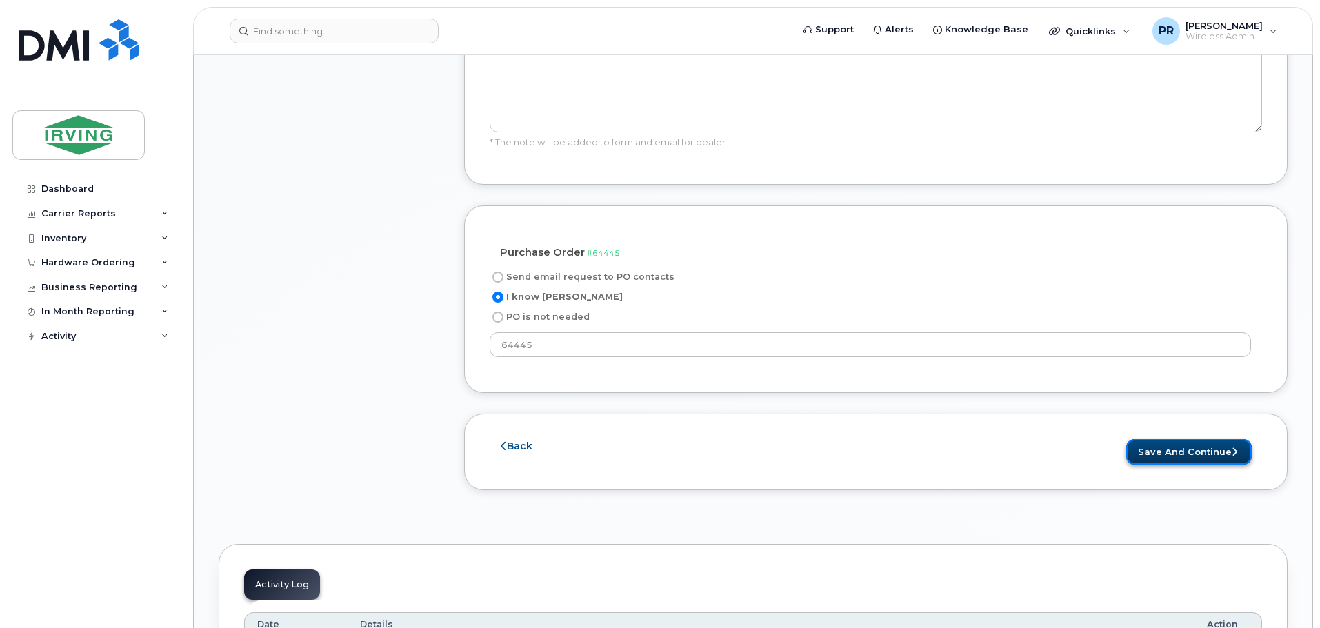
click at [1175, 439] on button "Save and Continue" at bounding box center [1190, 452] width 126 height 26
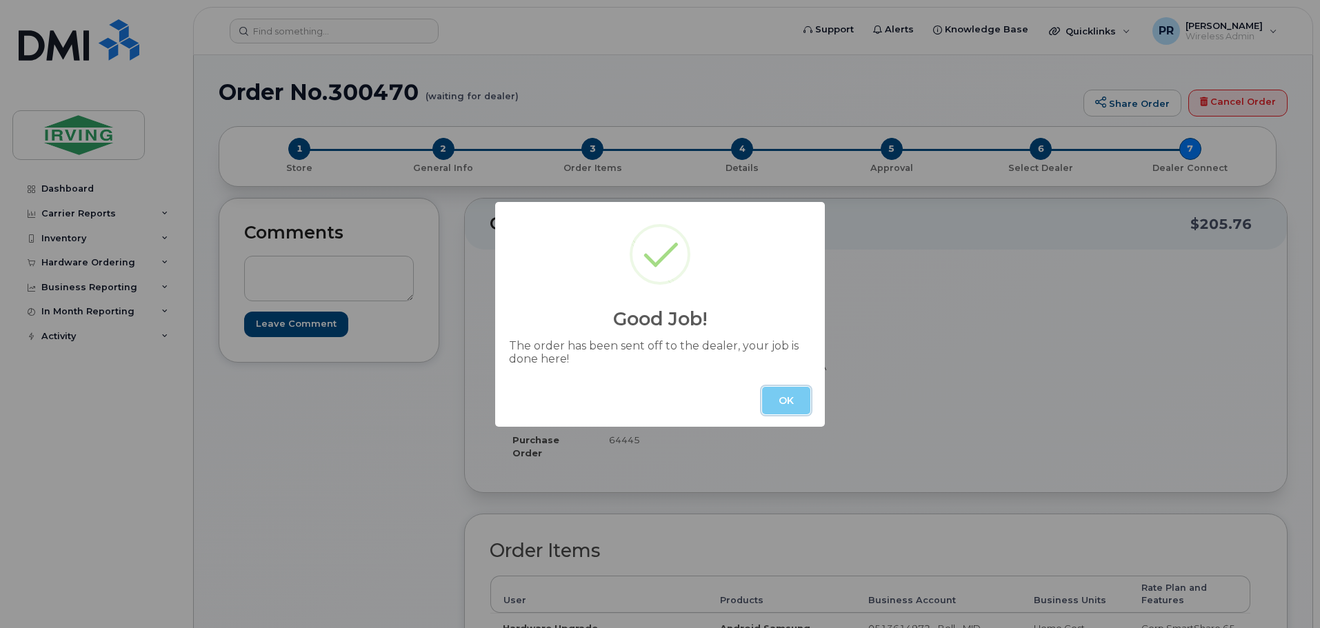
click at [771, 403] on button "OK" at bounding box center [786, 401] width 48 height 28
